Goal: Transaction & Acquisition: Purchase product/service

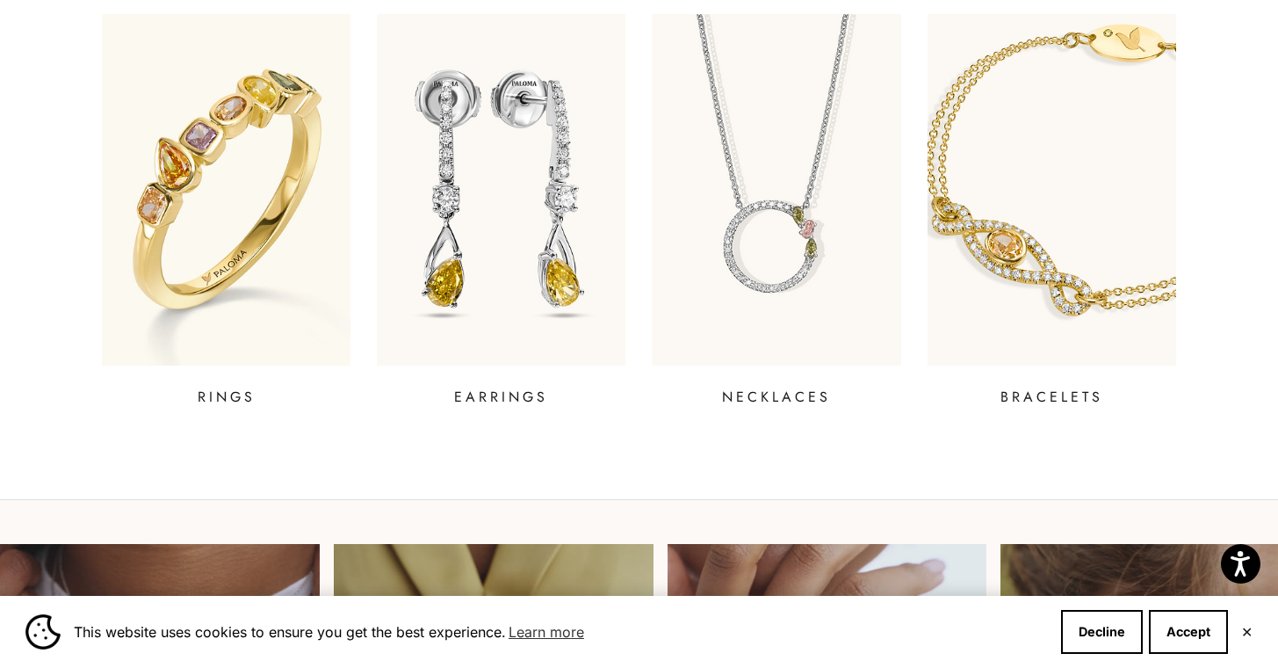
scroll to position [731, 0]
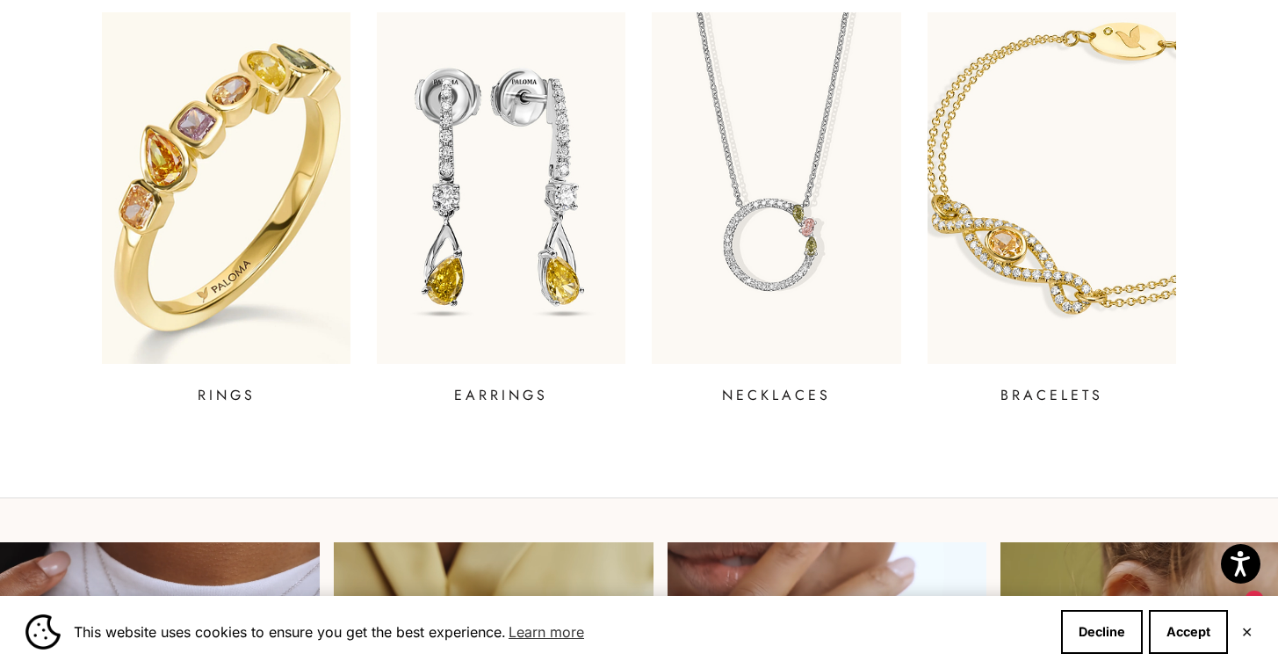
click at [266, 233] on img at bounding box center [226, 188] width 299 height 422
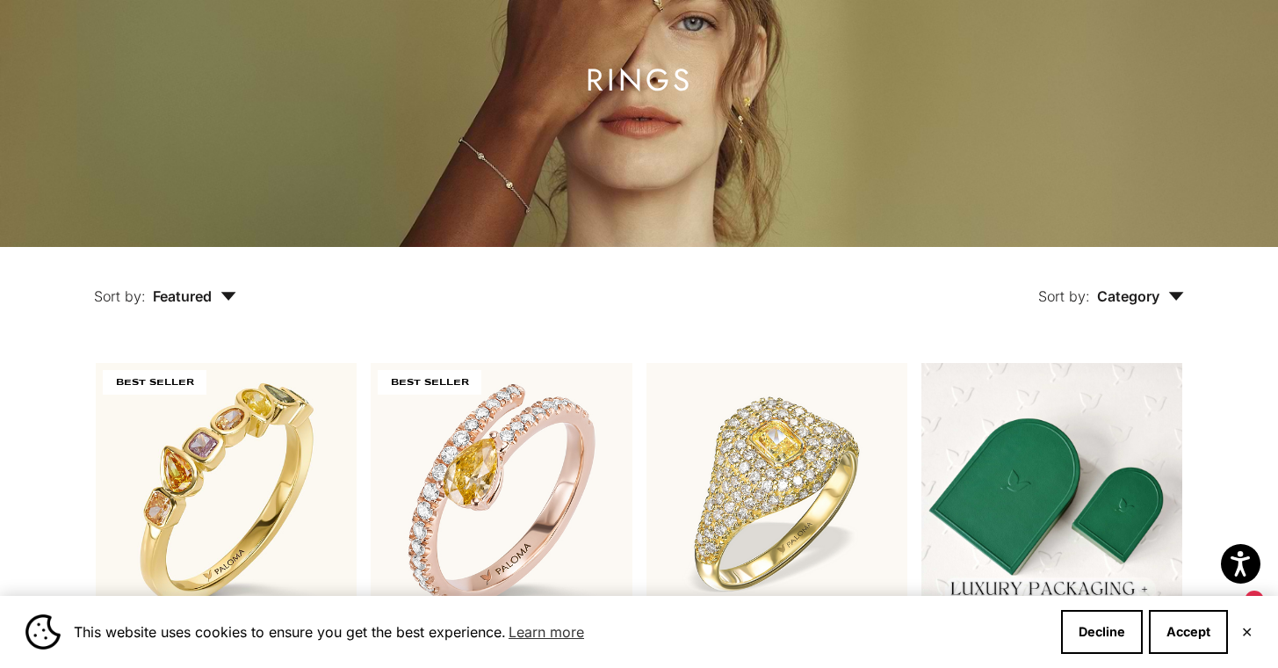
scroll to position [185, 0]
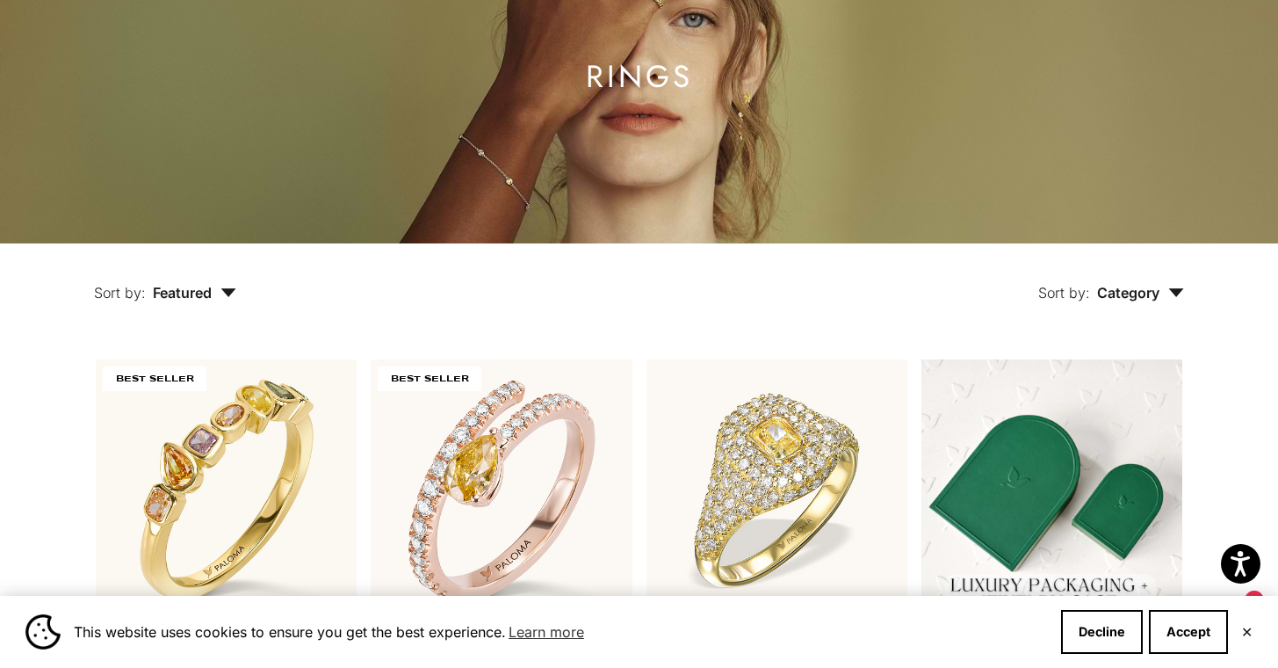
click at [1183, 288] on icon "button" at bounding box center [1176, 292] width 16 height 9
click at [935, 292] on div "Sort by: Category Sort by Ring" at bounding box center [751, 280] width 948 height 74
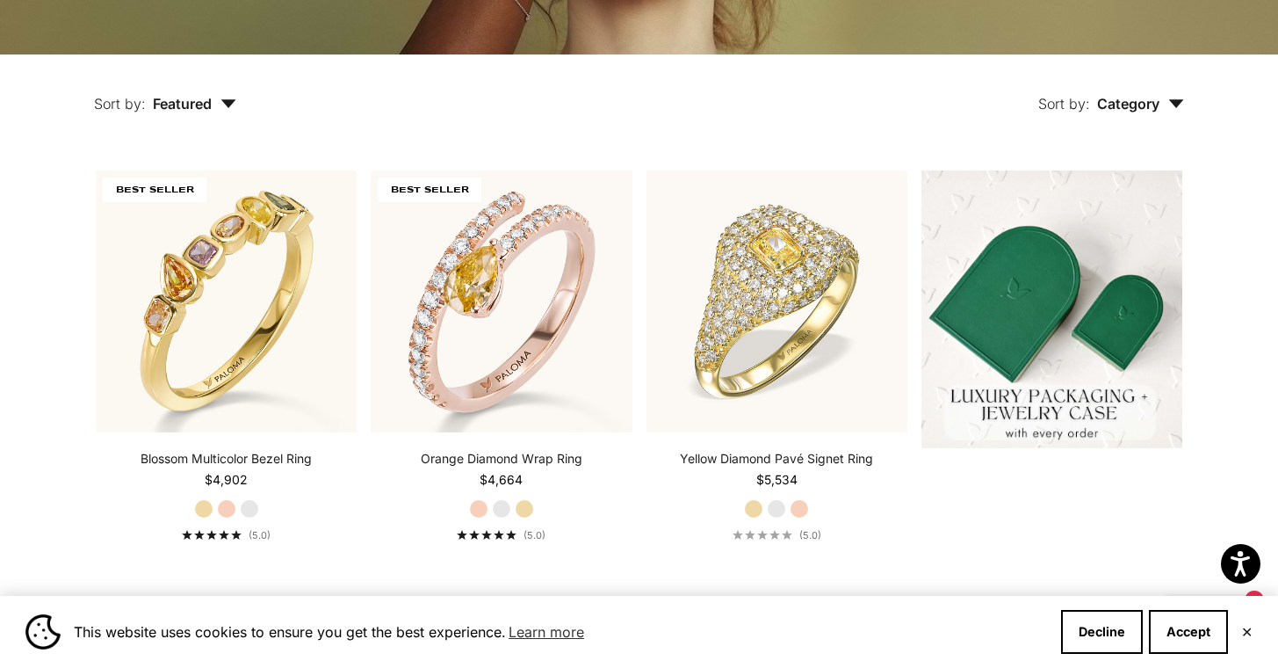
scroll to position [414, 0]
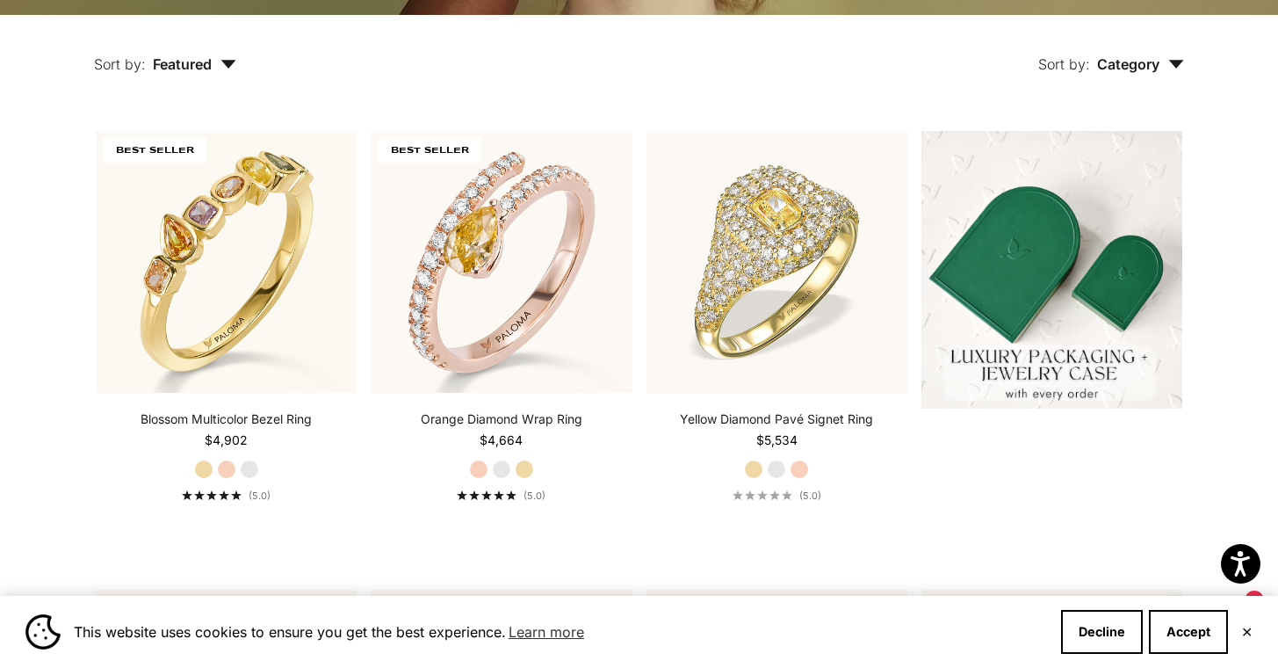
click at [215, 54] on button "Sort by: Featured" at bounding box center [165, 52] width 223 height 74
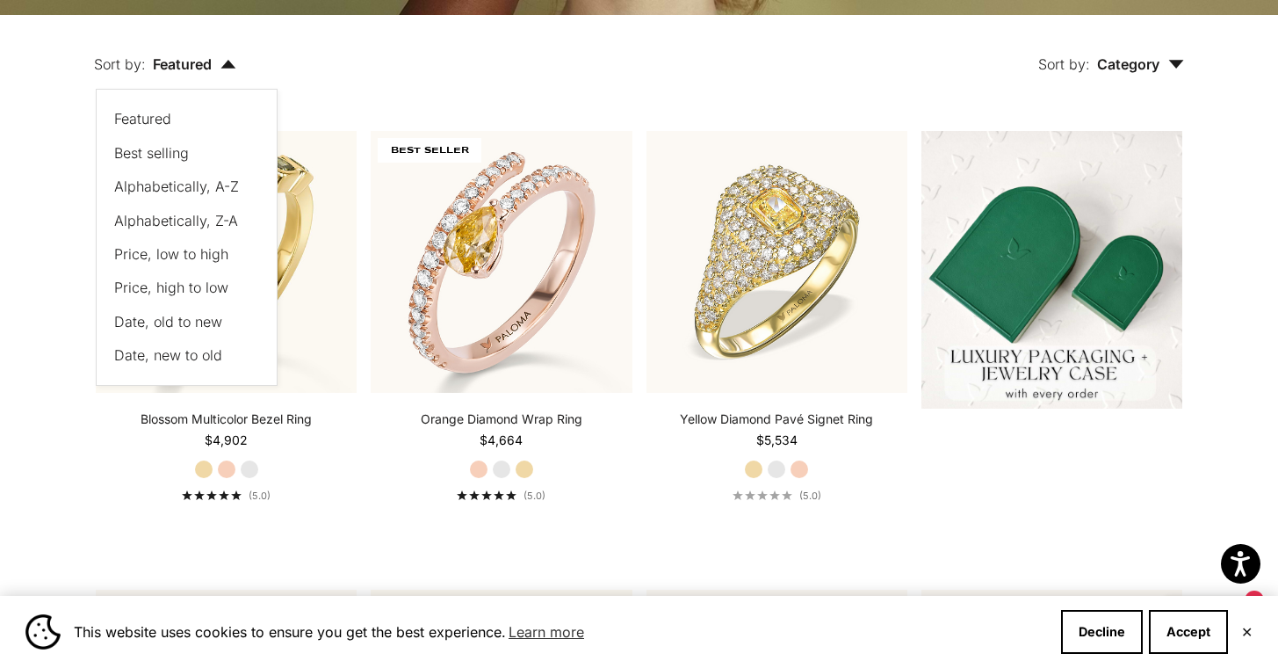
click at [192, 262] on button "Price, low to high" at bounding box center [177, 253] width 127 height 23
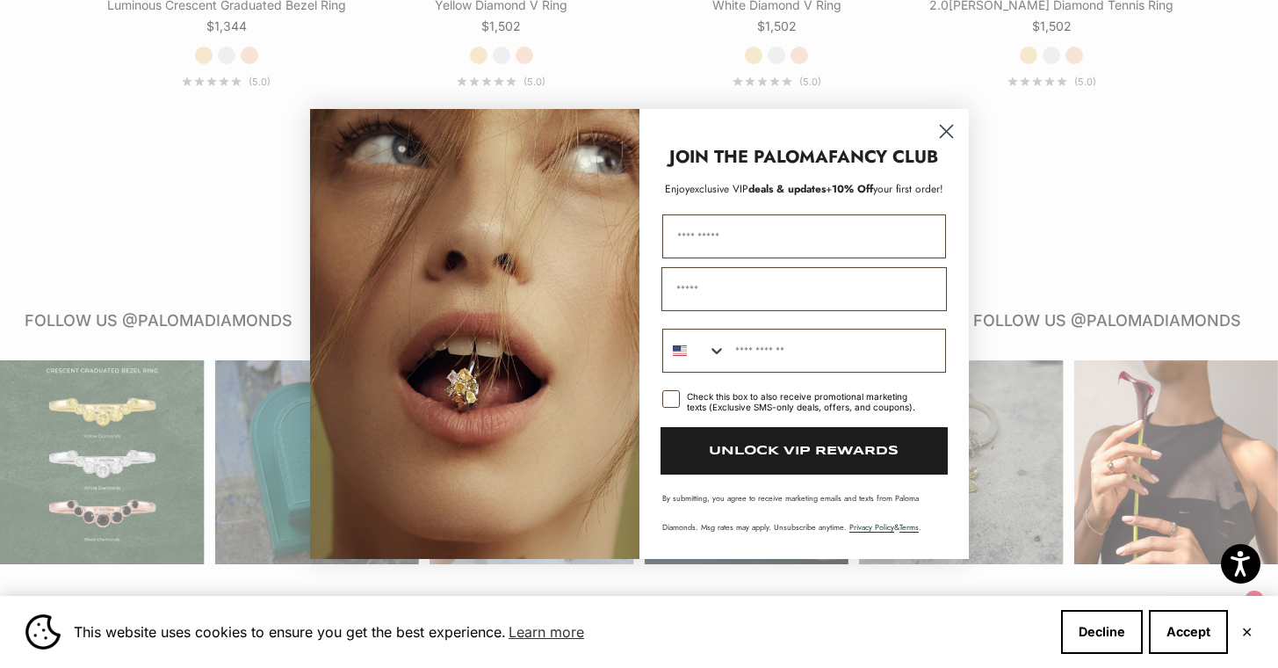
scroll to position [2268, 0]
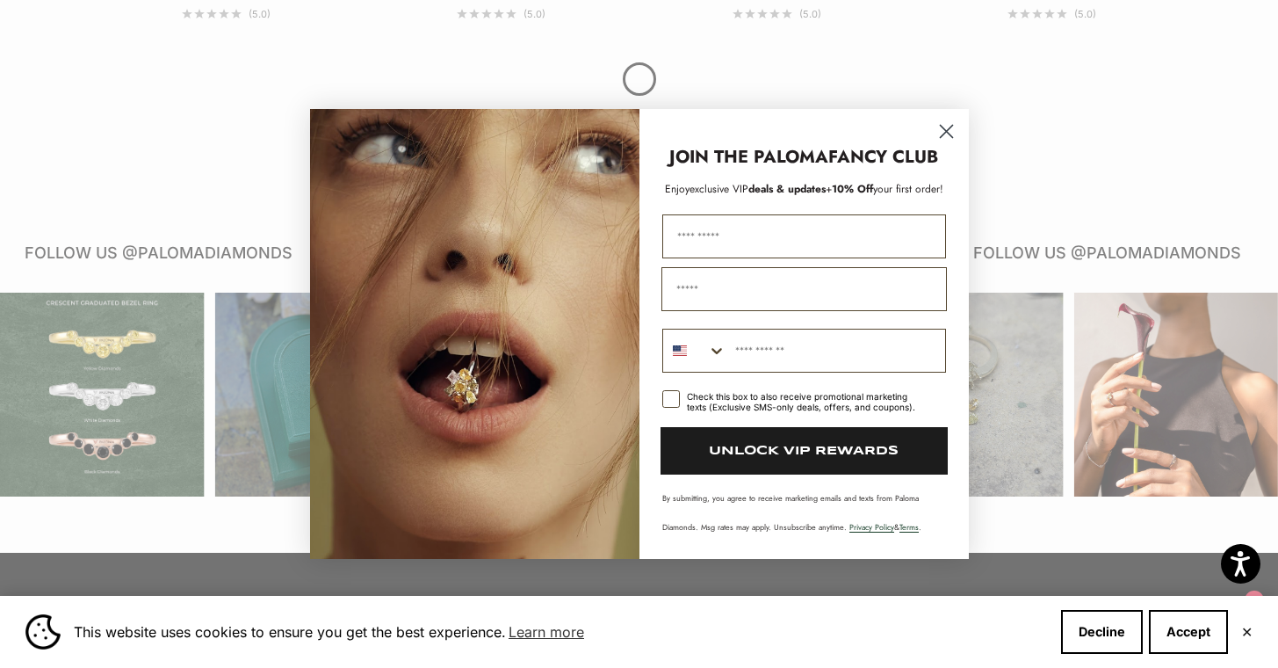
click at [949, 133] on circle "Close dialog" at bounding box center [945, 131] width 29 height 29
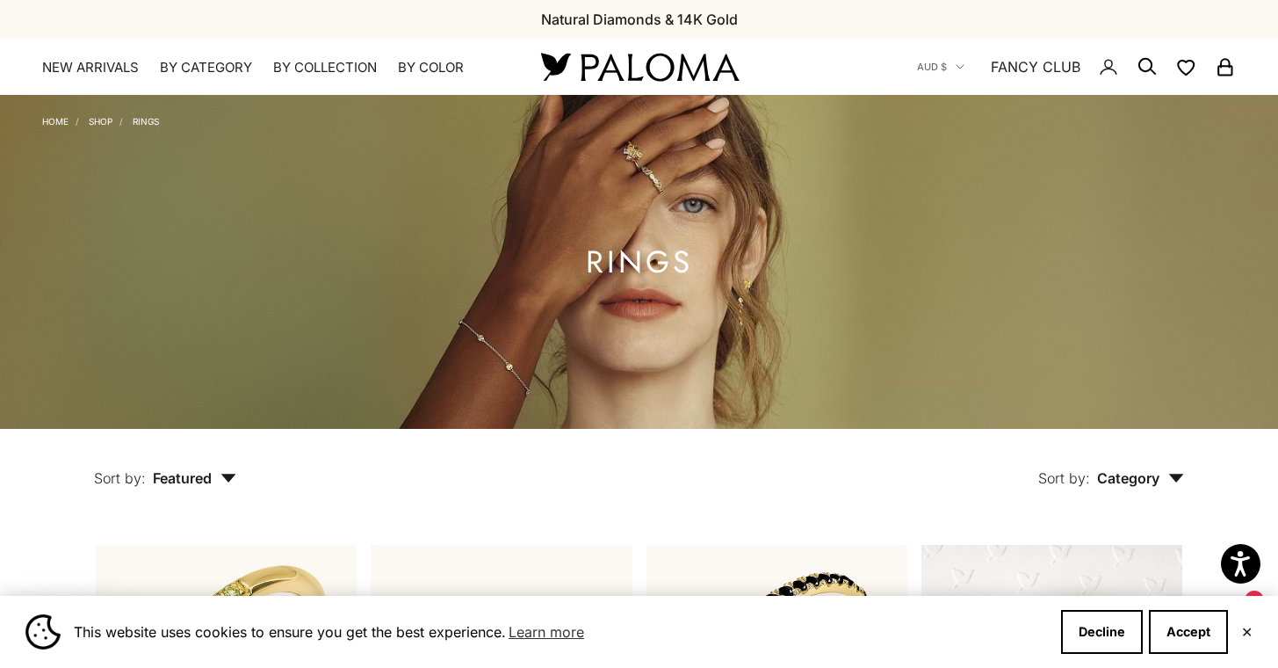
scroll to position [0, 0]
